Goal: Find specific page/section: Find specific page/section

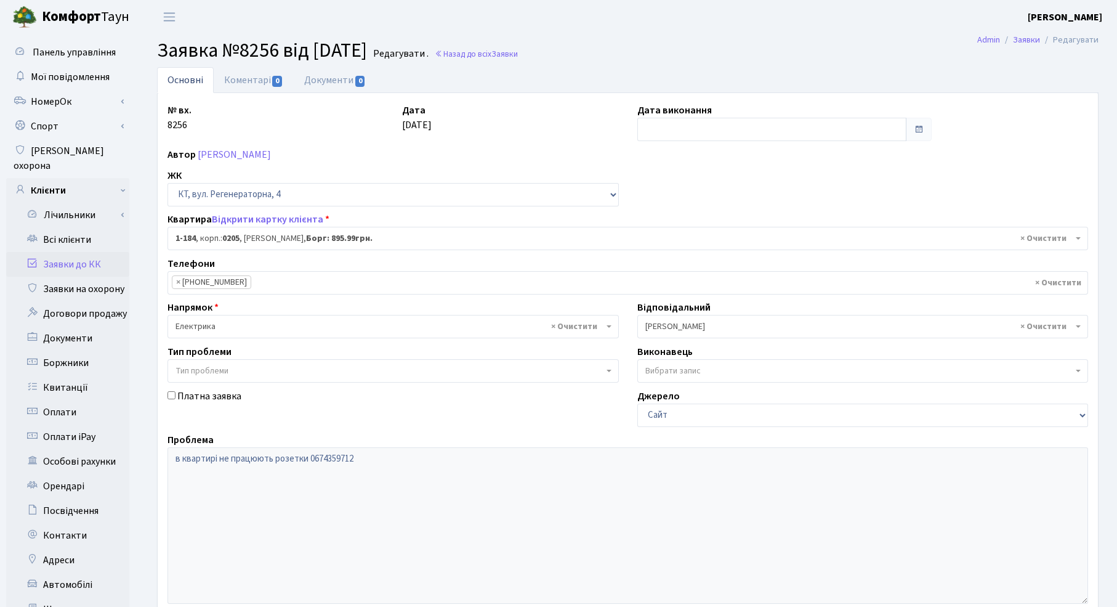
select select "184"
click at [92, 252] on link "Заявки до КК" at bounding box center [67, 264] width 123 height 25
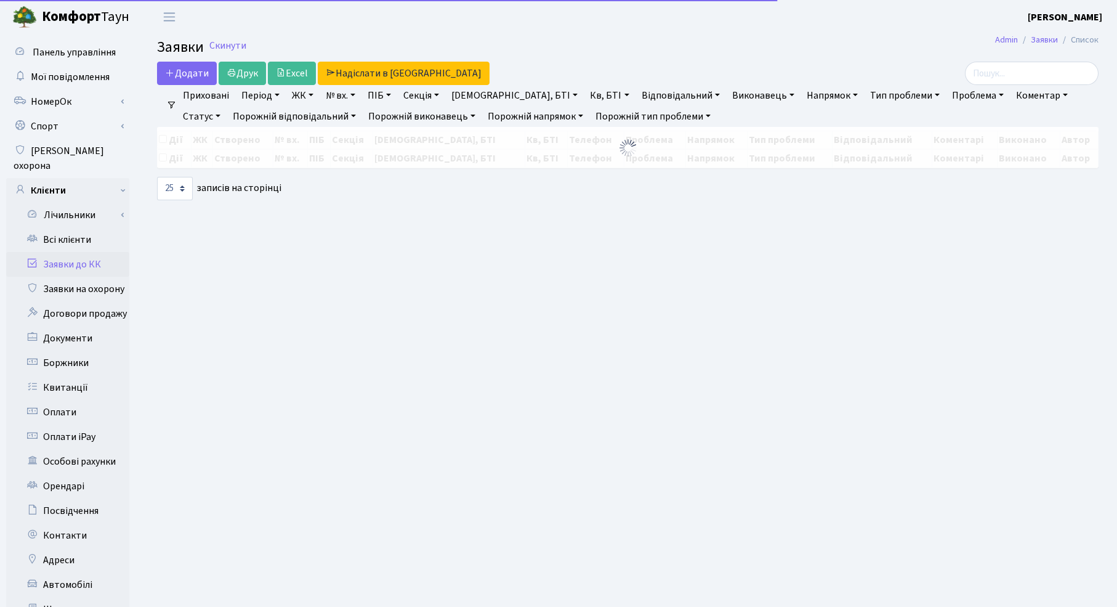
select select "25"
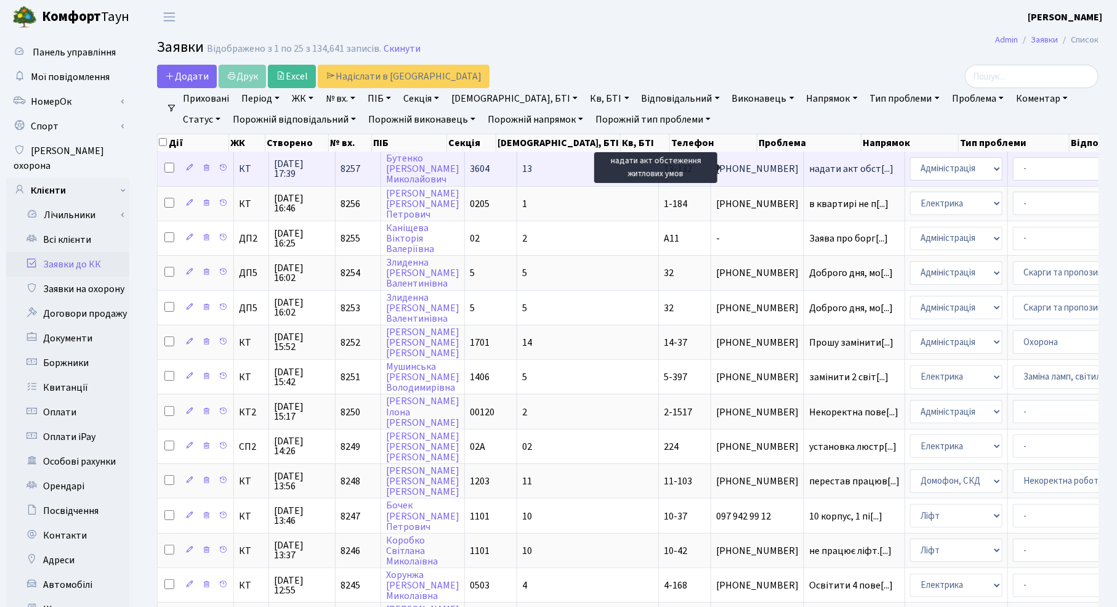
click at [809, 172] on span "надати акт обст[...]" at bounding box center [851, 169] width 84 height 14
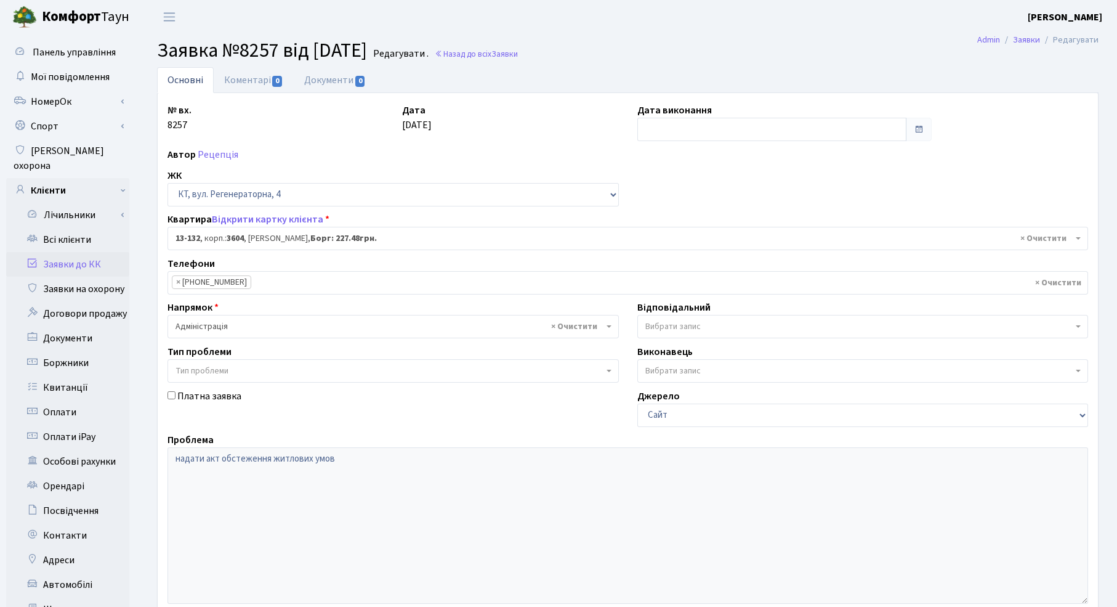
select select "7778"
click at [340, 80] on link "Документи 0" at bounding box center [335, 79] width 83 height 25
select select "25"
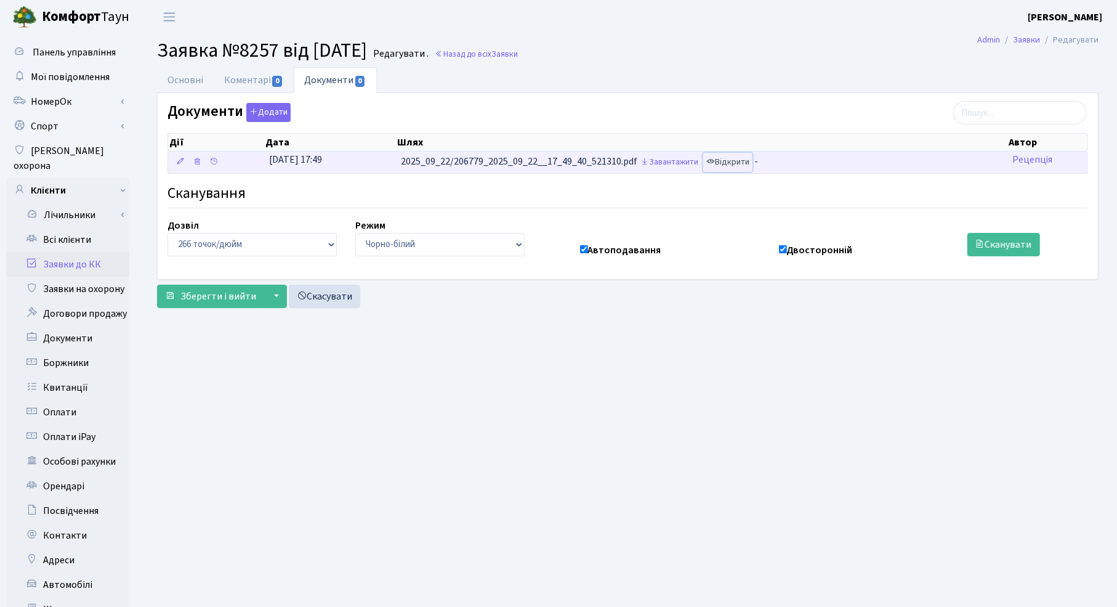
click at [740, 166] on link "Відкрити" at bounding box center [727, 162] width 49 height 19
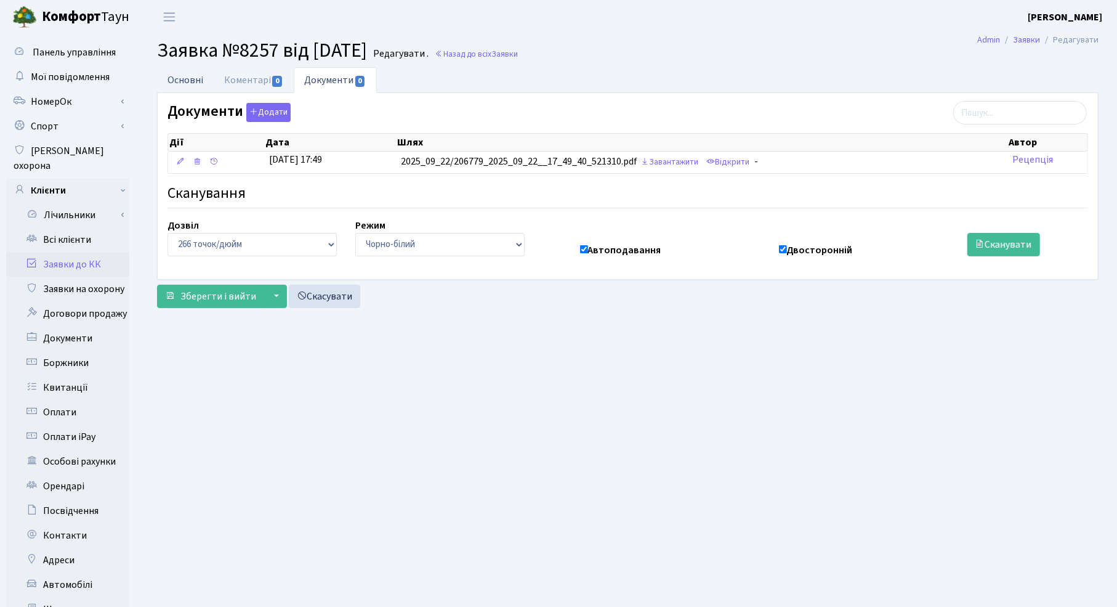
click at [189, 81] on link "Основні" at bounding box center [185, 79] width 57 height 25
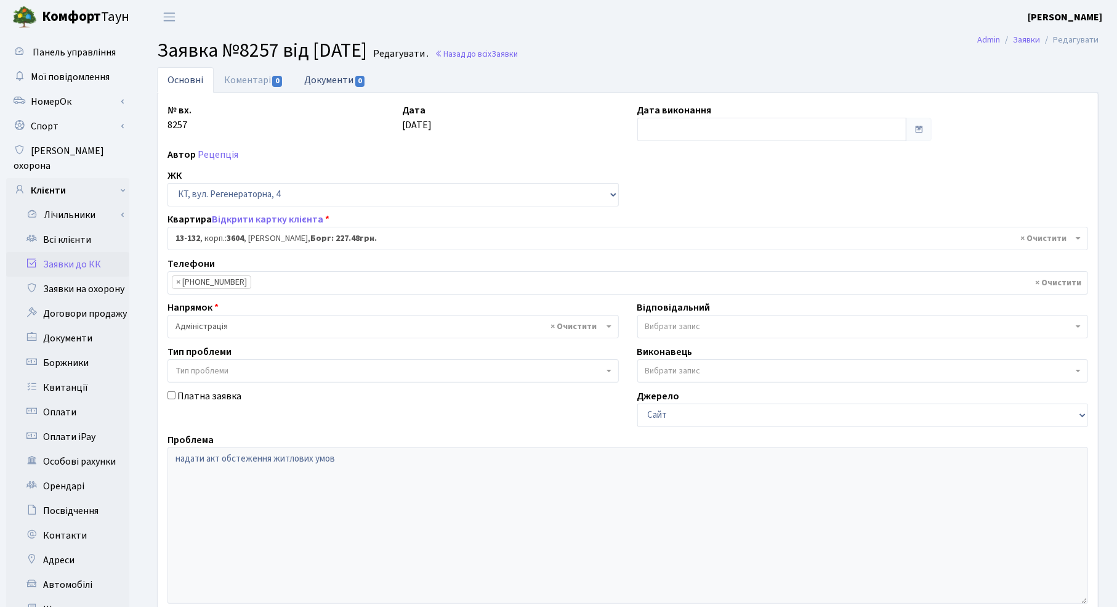
click at [328, 79] on link "Документи 0" at bounding box center [335, 79] width 83 height 25
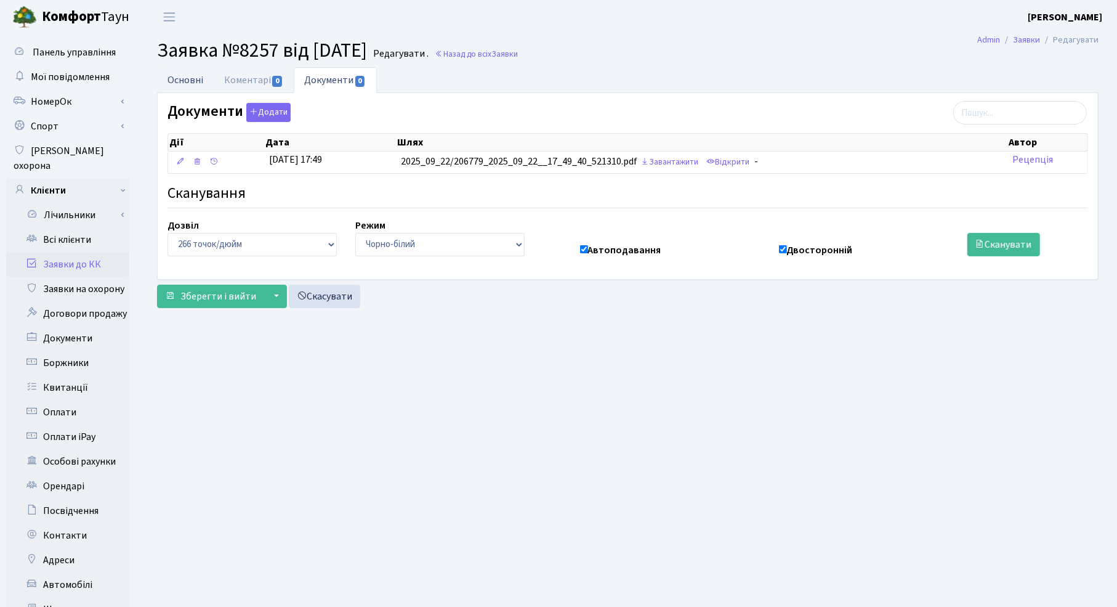
click at [180, 84] on link "Основні" at bounding box center [185, 79] width 57 height 25
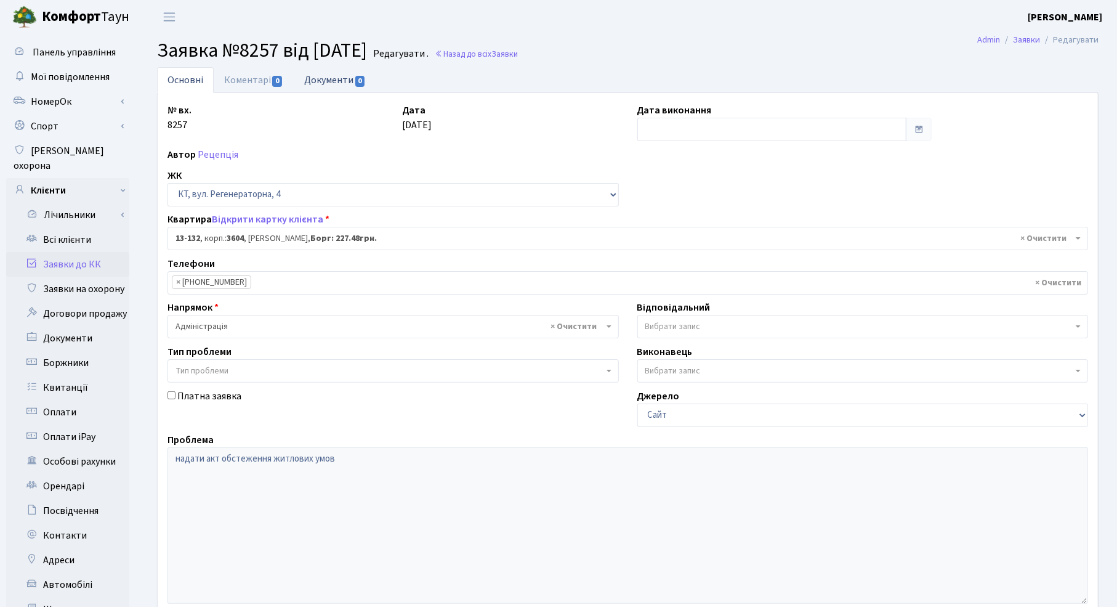
click at [320, 77] on link "Документи 0" at bounding box center [335, 79] width 83 height 25
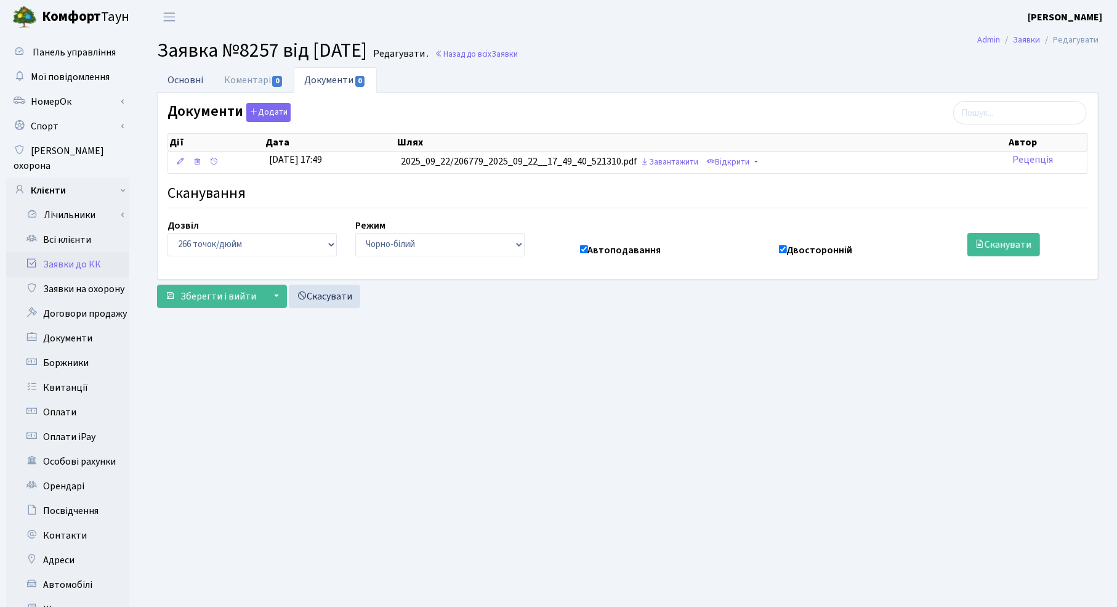
click at [193, 83] on link "Основні" at bounding box center [185, 79] width 57 height 25
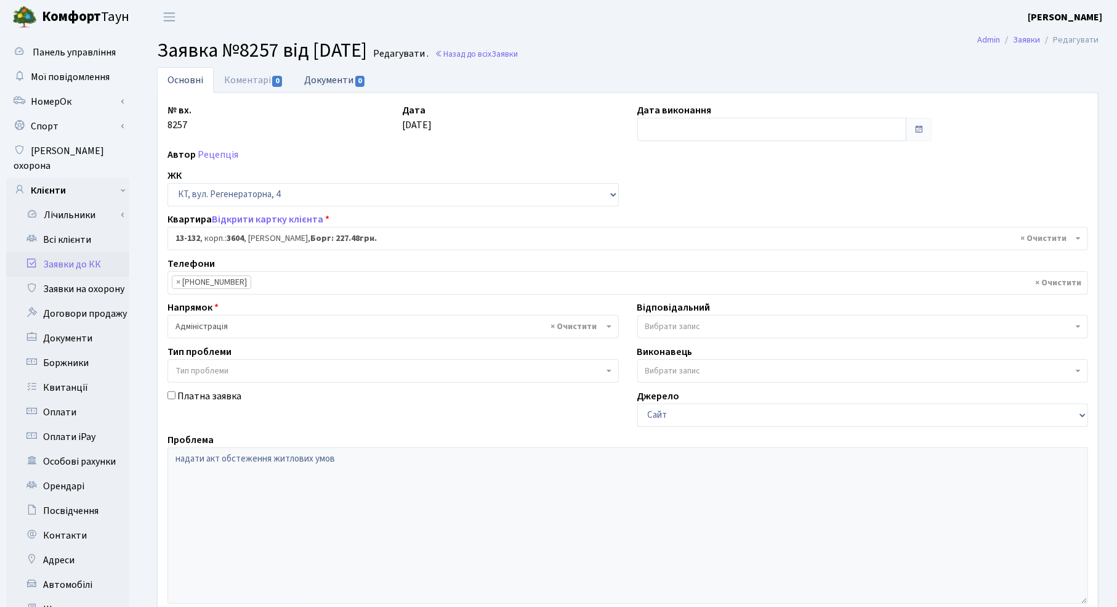
click at [315, 81] on link "Документи 0" at bounding box center [335, 79] width 83 height 25
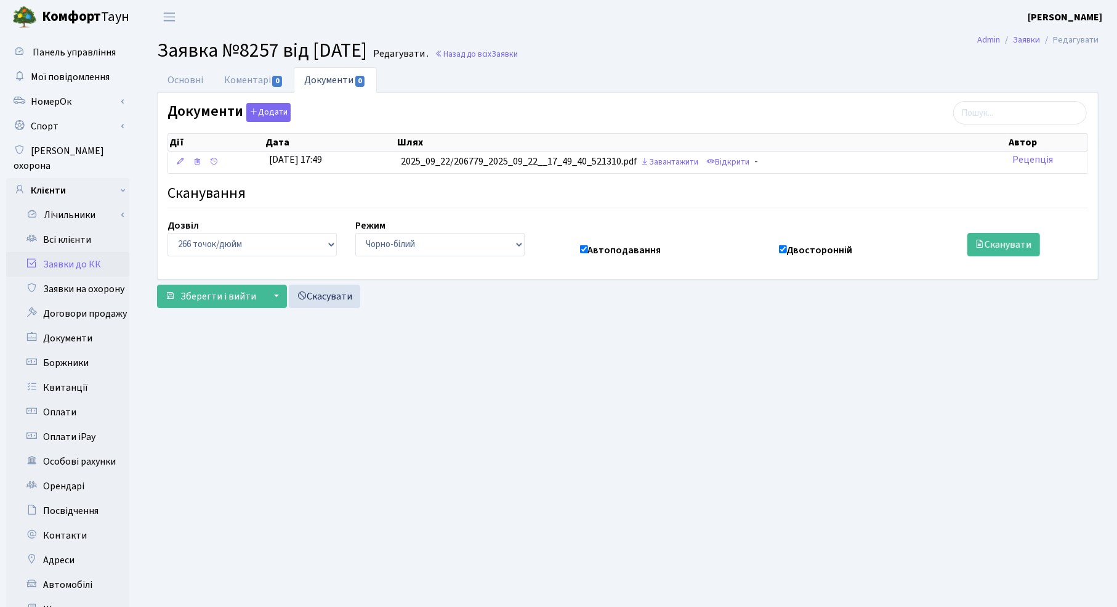
click at [65, 252] on link "Заявки до КК" at bounding box center [67, 264] width 123 height 25
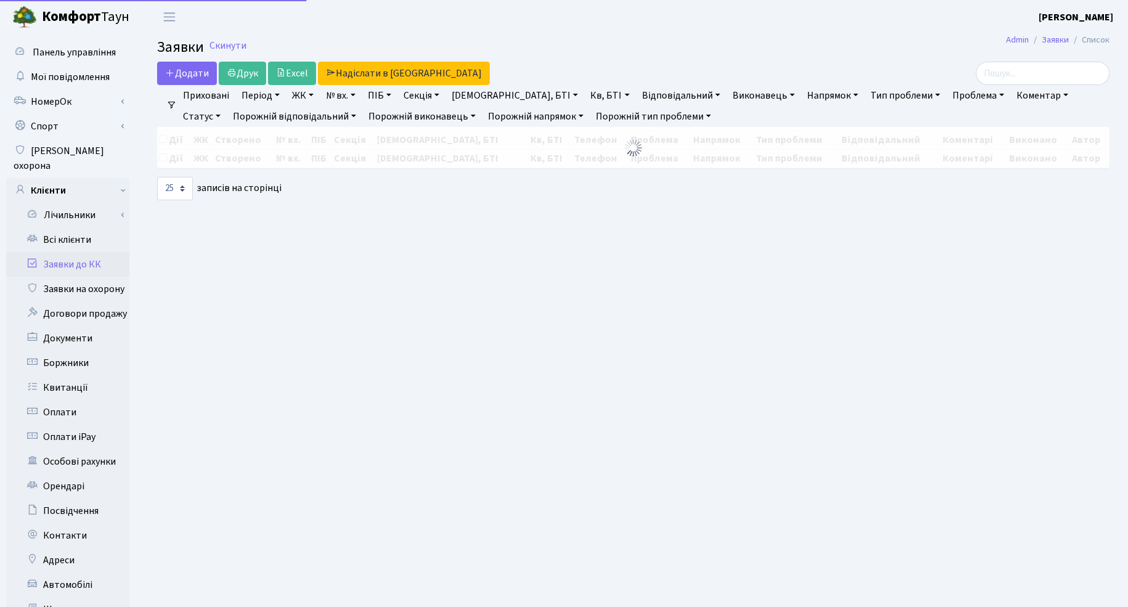
select select "25"
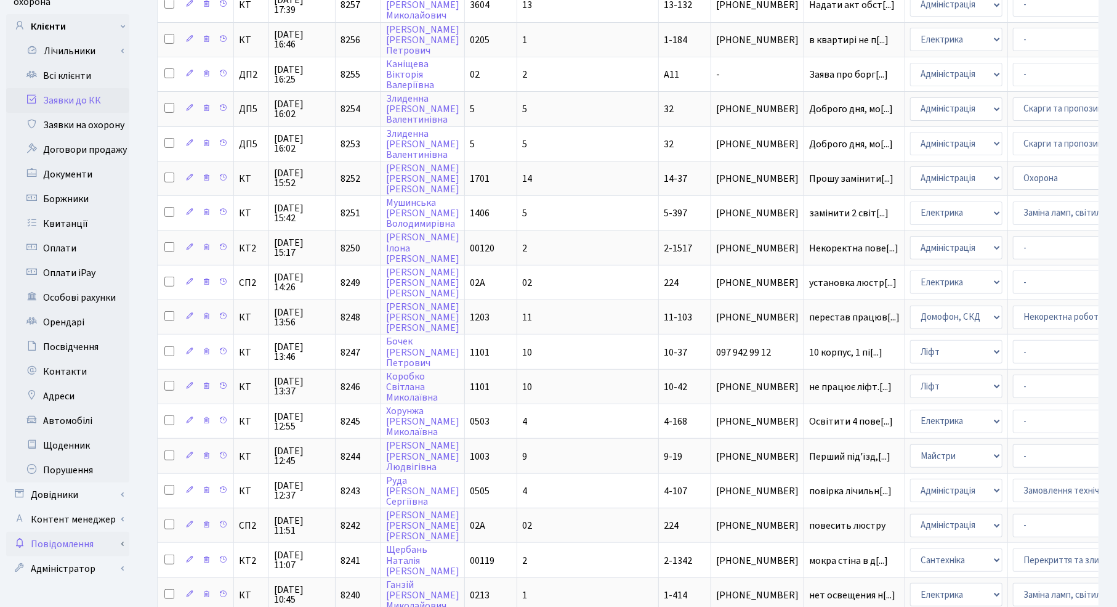
scroll to position [471, 0]
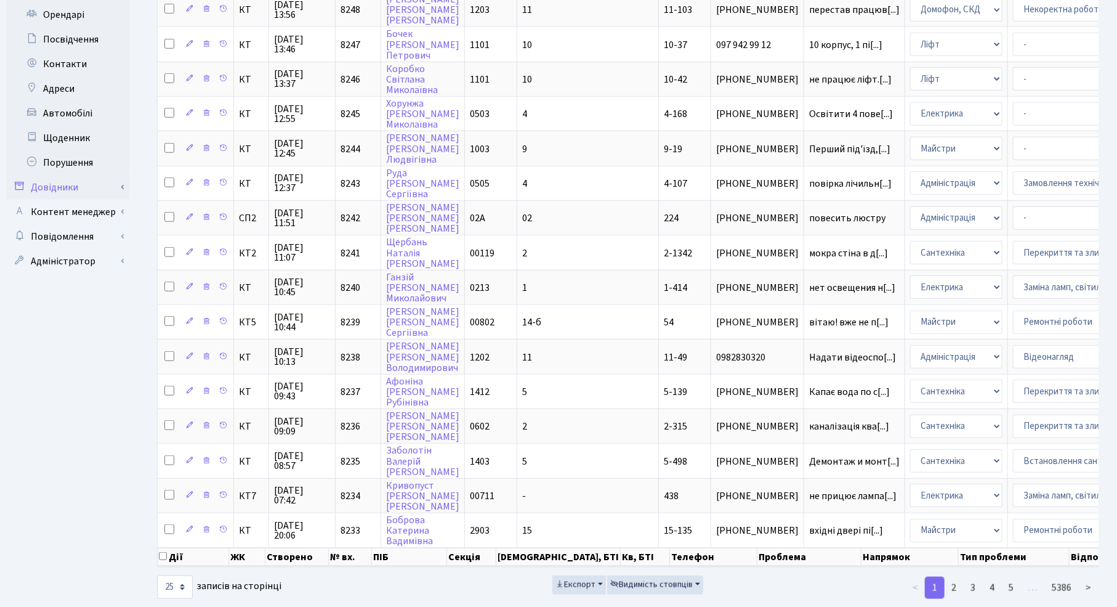
click at [78, 176] on link "Довідники" at bounding box center [67, 187] width 123 height 25
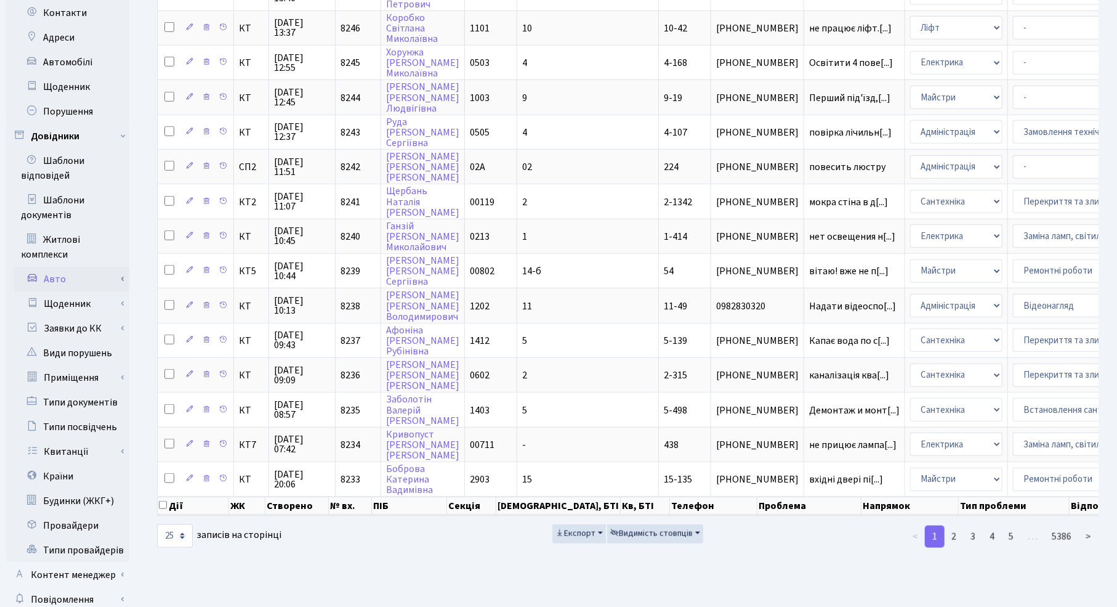
scroll to position [574, 0]
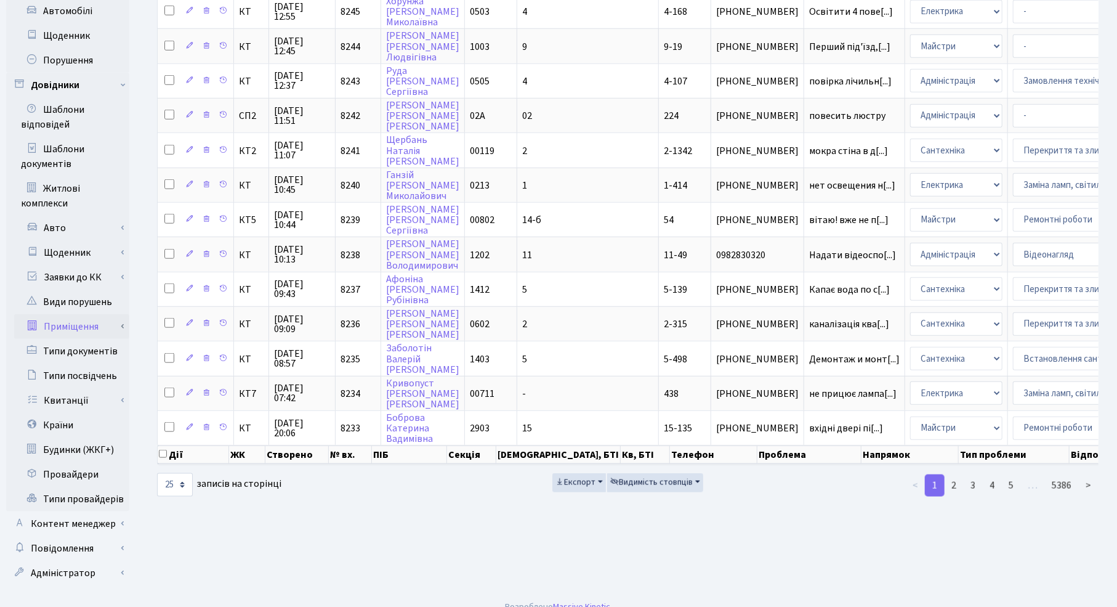
click at [94, 314] on link "Приміщення" at bounding box center [71, 326] width 115 height 25
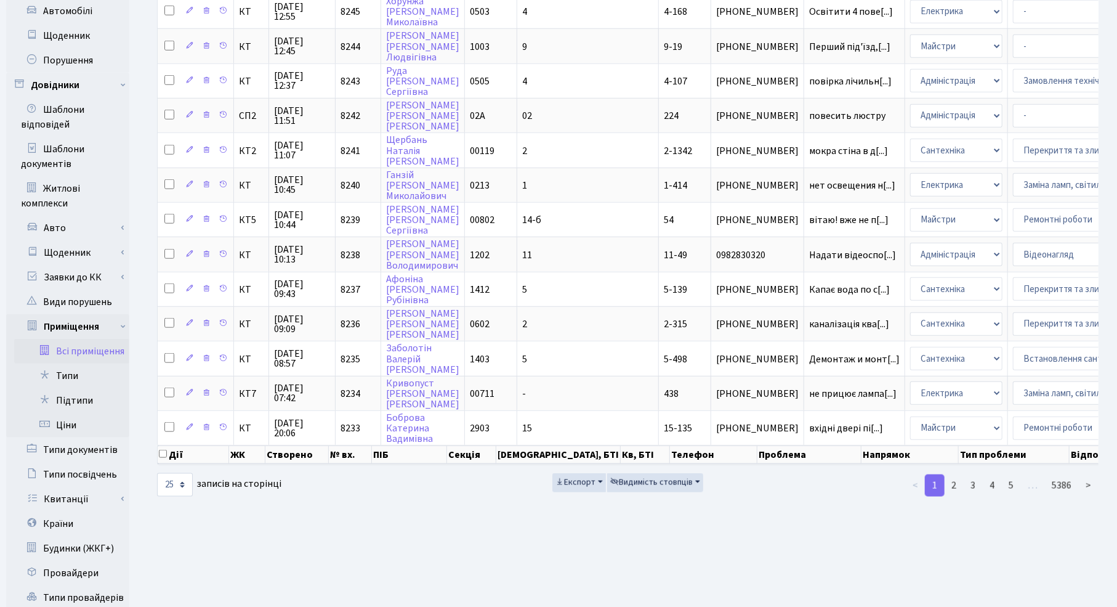
click at [97, 339] on link "Всі приміщення" at bounding box center [71, 351] width 115 height 25
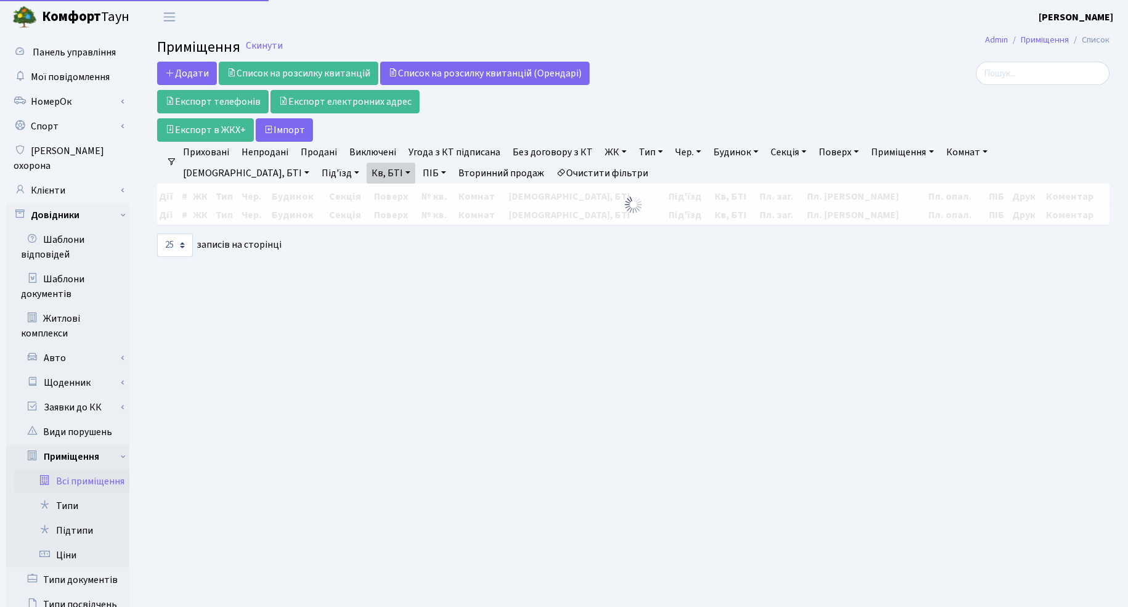
select select "25"
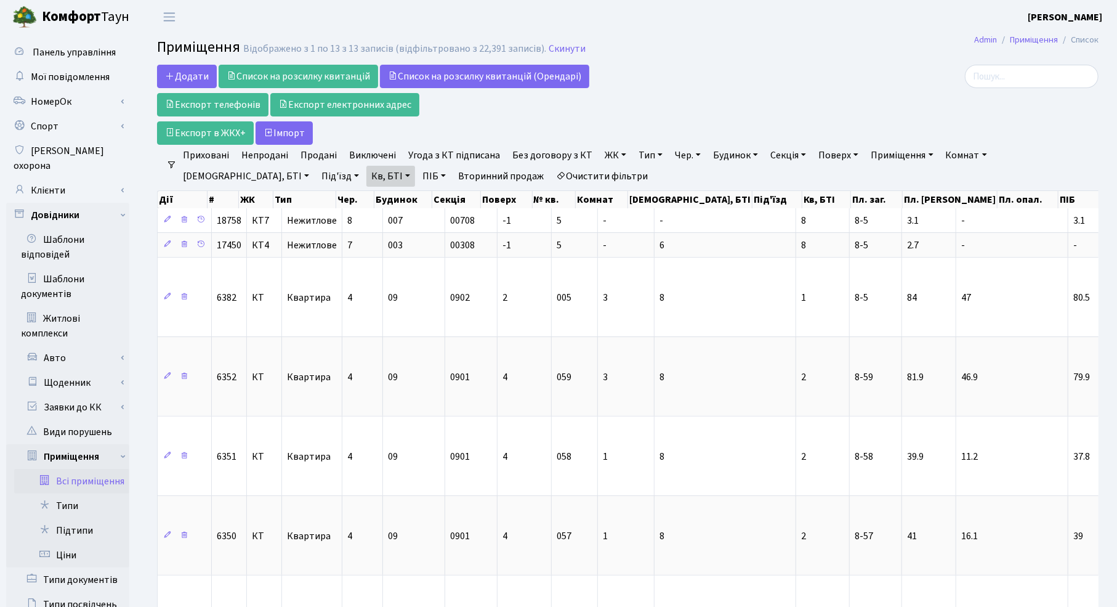
click at [551, 171] on link "Очистити фільтри" at bounding box center [602, 176] width 102 height 21
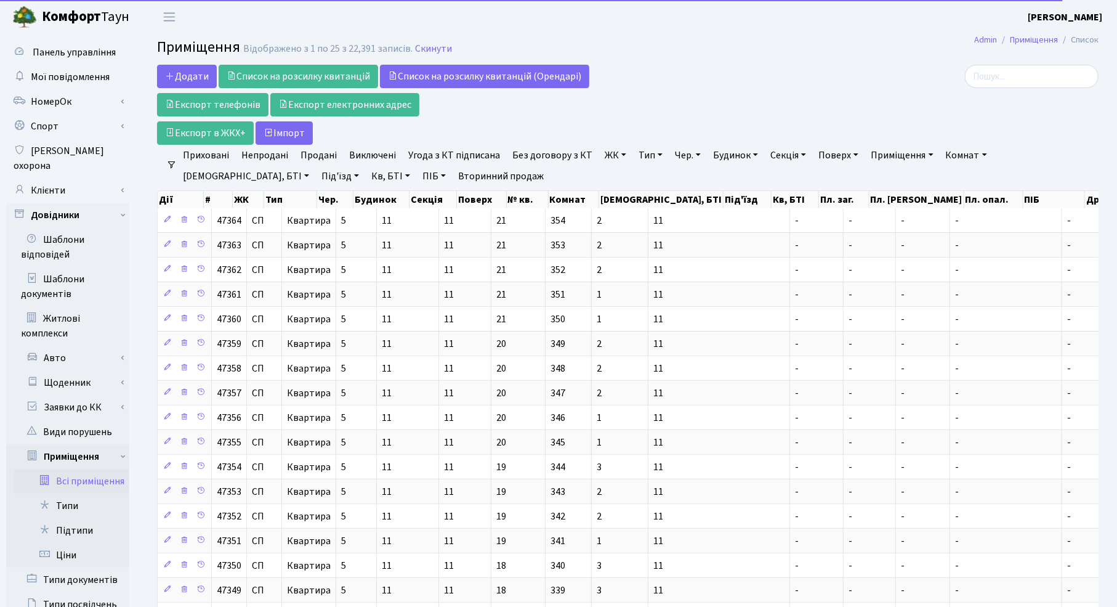
click at [367, 176] on link "Кв, БТІ" at bounding box center [391, 176] width 49 height 21
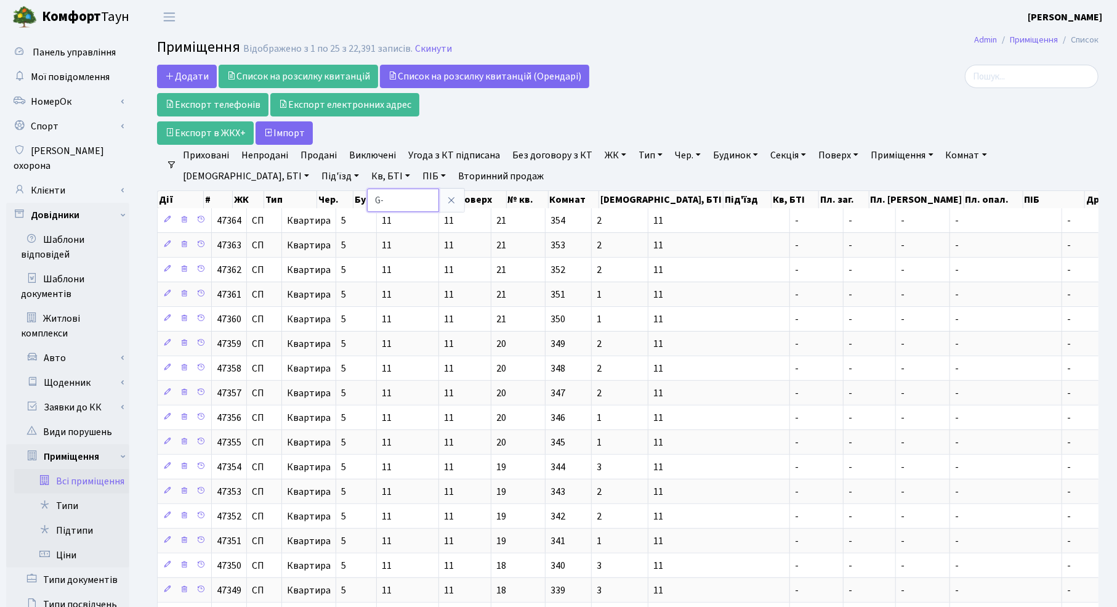
type input "G"
type input "П11-65"
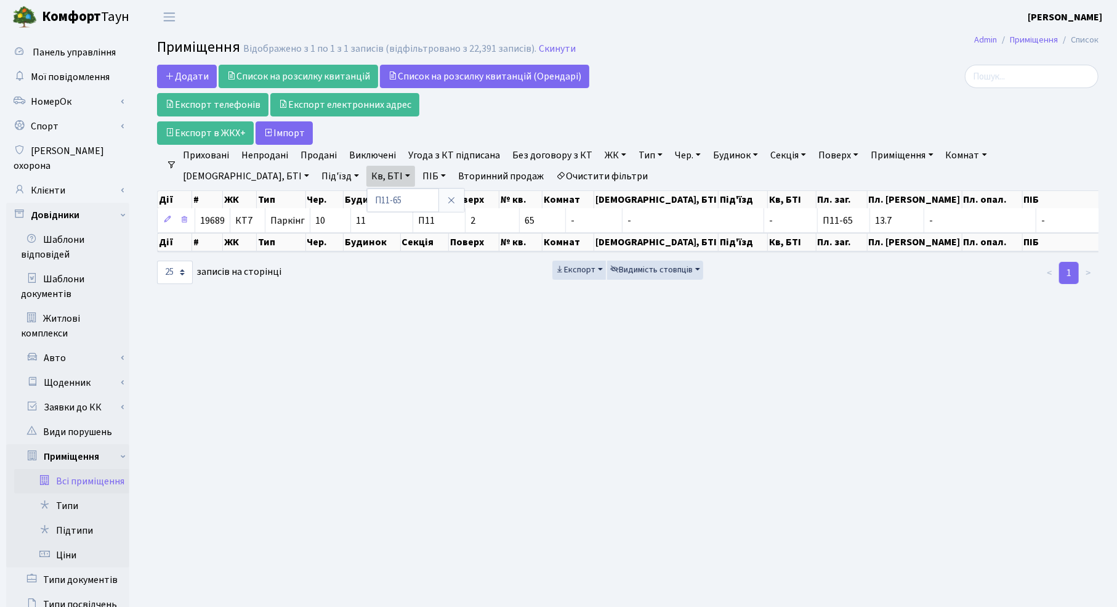
click at [551, 177] on link "Очистити фільтри" at bounding box center [602, 176] width 102 height 21
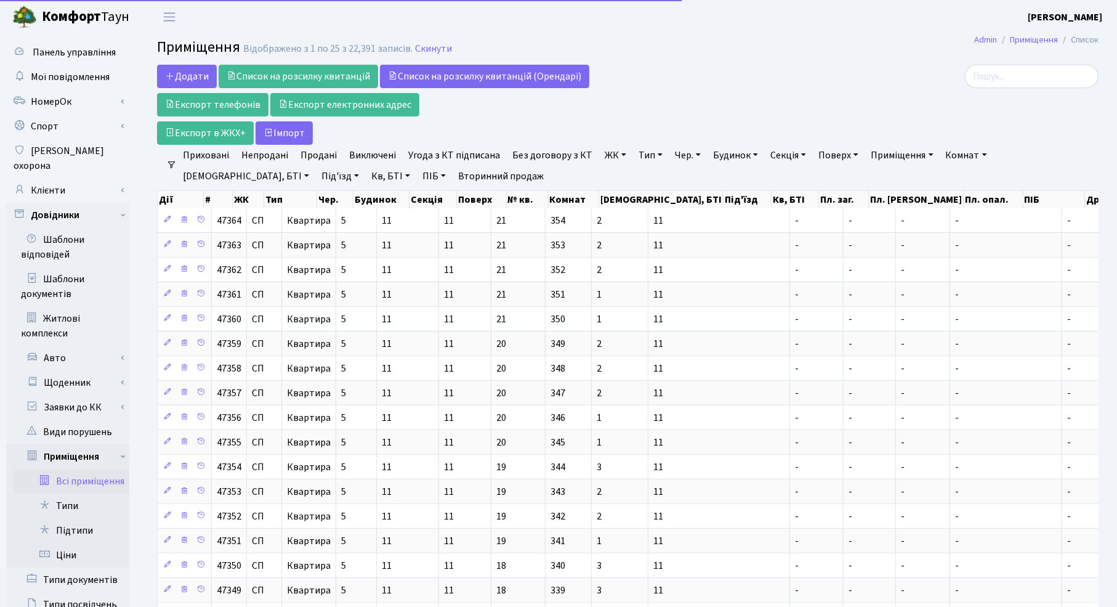
click at [774, 155] on link "Секція" at bounding box center [789, 155] width 46 height 21
type input "П11"
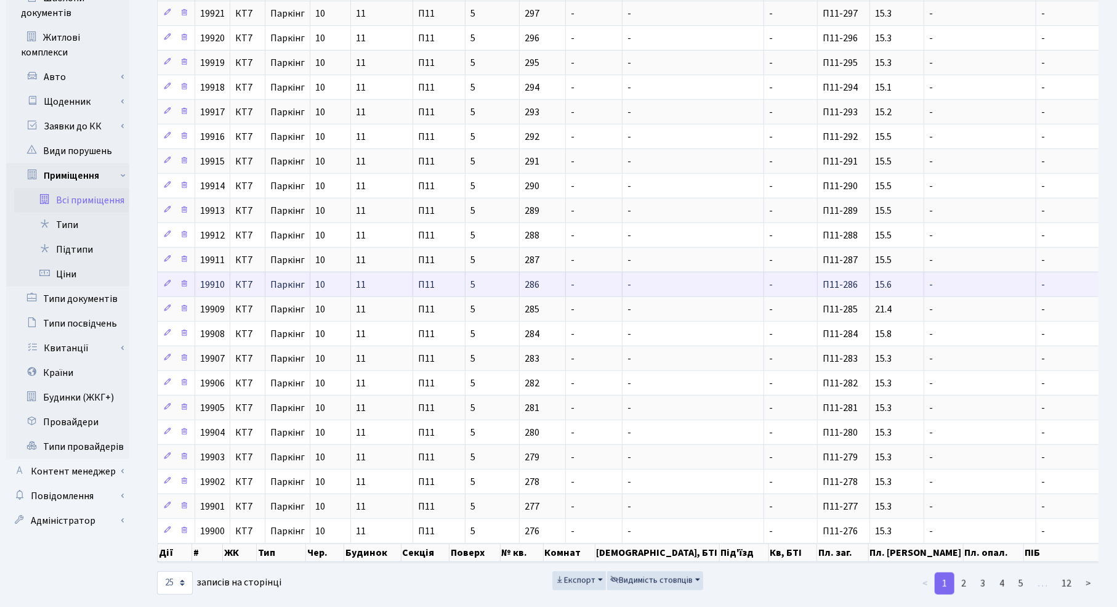
scroll to position [315, 0]
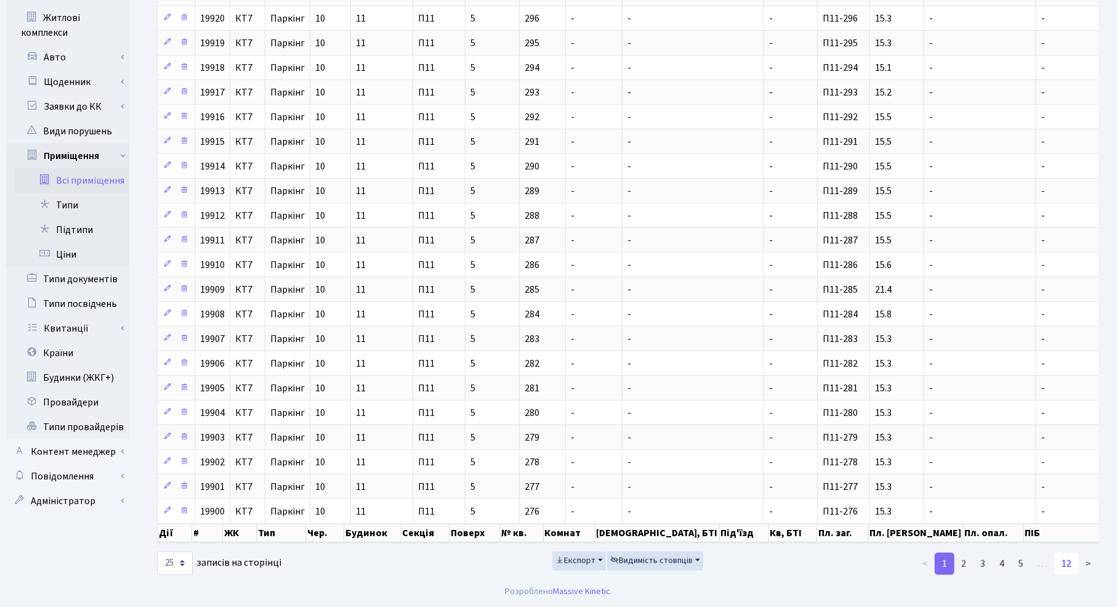
click at [1064, 567] on link "12" at bounding box center [1067, 564] width 25 height 22
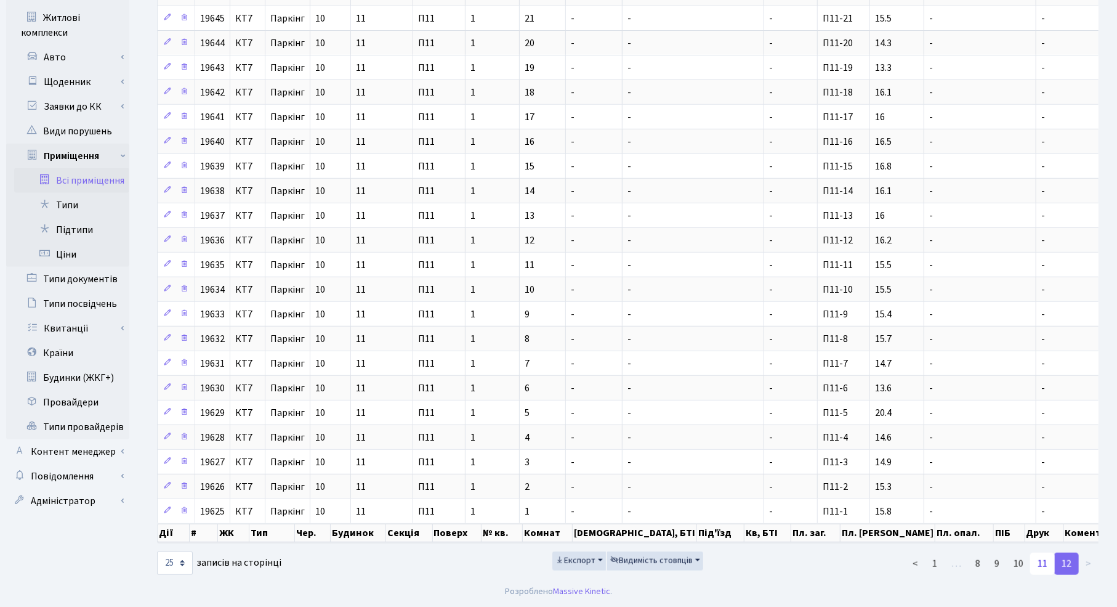
click at [1048, 562] on link "11" at bounding box center [1043, 564] width 25 height 22
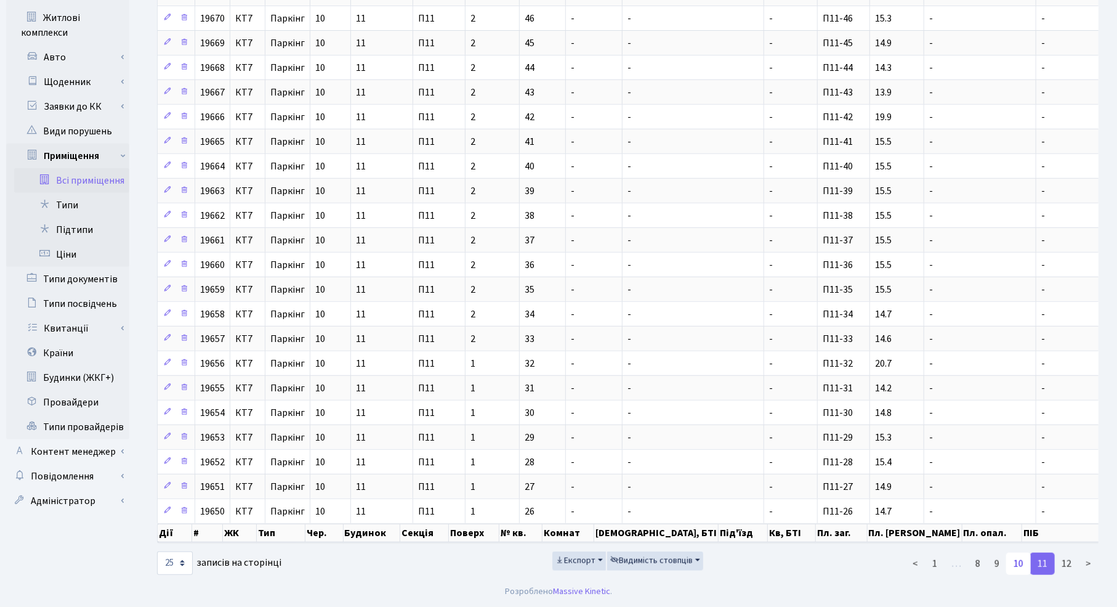
click at [1021, 565] on link "10" at bounding box center [1019, 564] width 25 height 22
click at [994, 567] on link "9" at bounding box center [997, 564] width 20 height 22
click at [976, 562] on link "8" at bounding box center [978, 564] width 20 height 22
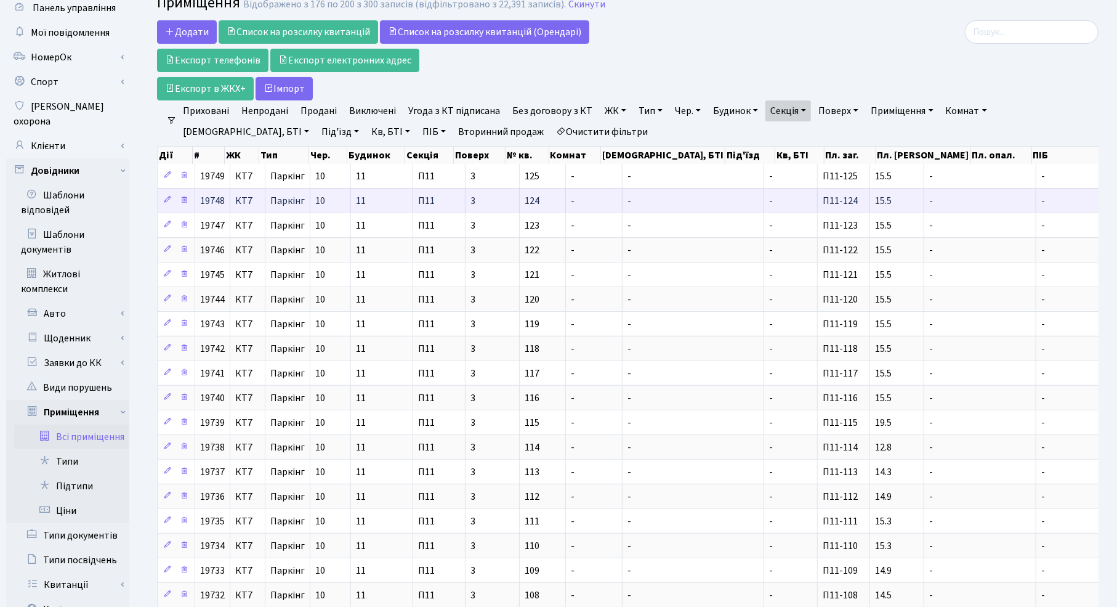
scroll to position [41, 0]
